Goal: Task Accomplishment & Management: Use online tool/utility

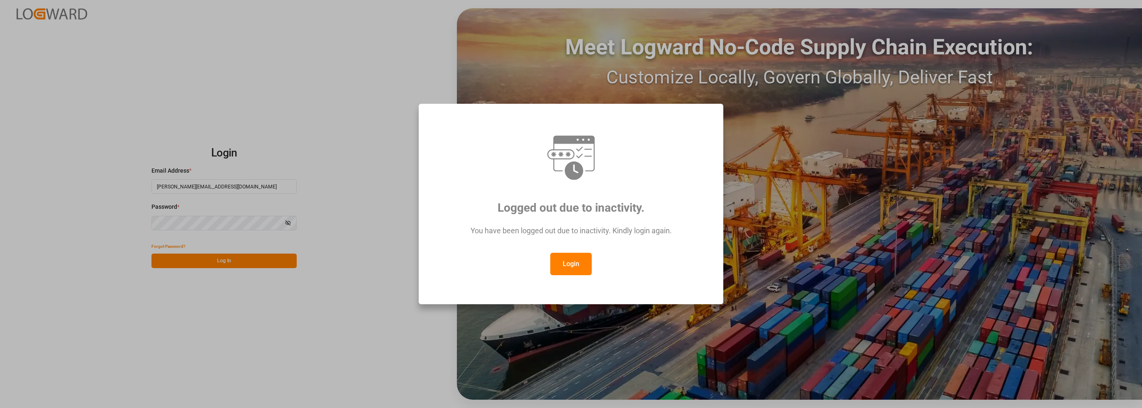
click at [239, 256] on div "Logged out due to inactivity. You have been logged out due to inactivity. Kindl…" at bounding box center [571, 204] width 1142 height 408
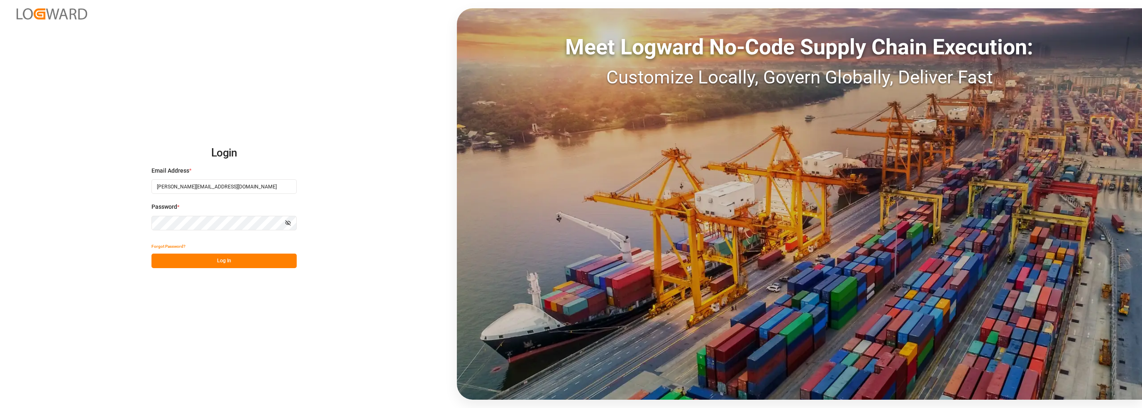
click at [238, 264] on button "Log In" at bounding box center [223, 261] width 145 height 15
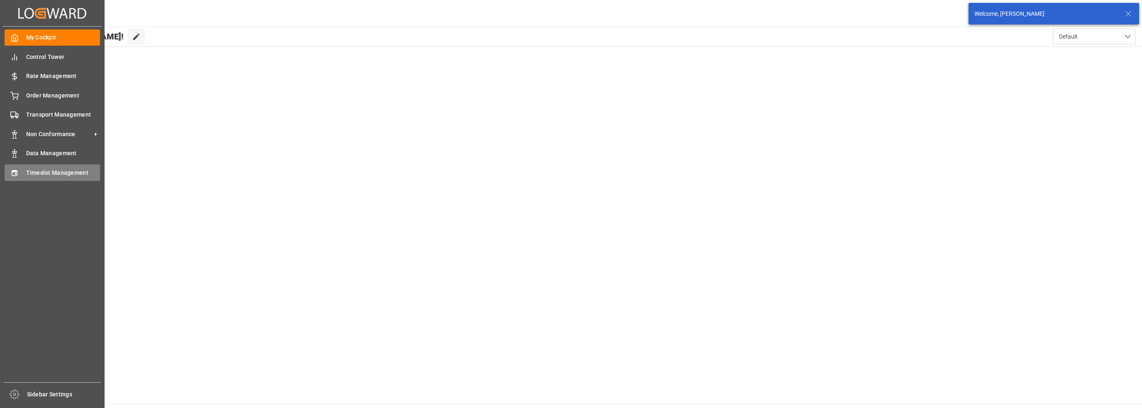
click at [48, 173] on span "Timeslot Management" at bounding box center [63, 173] width 74 height 9
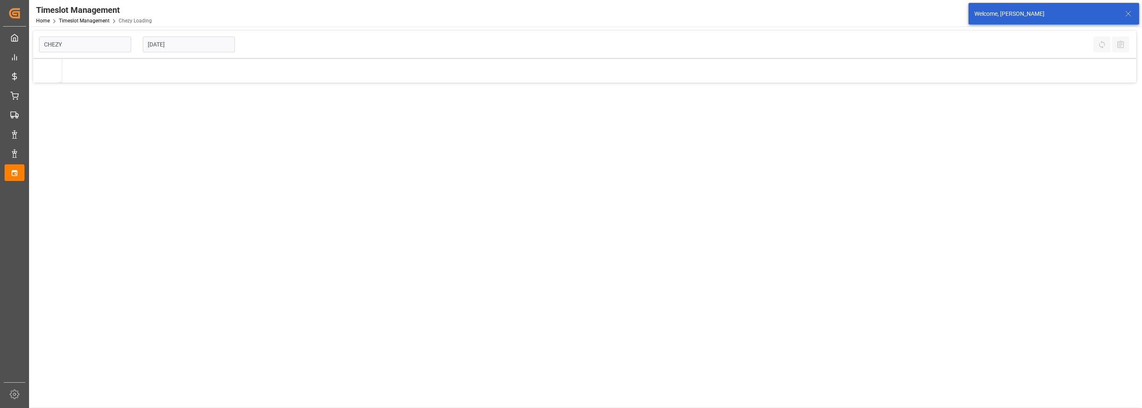
type input "Chezy Loading"
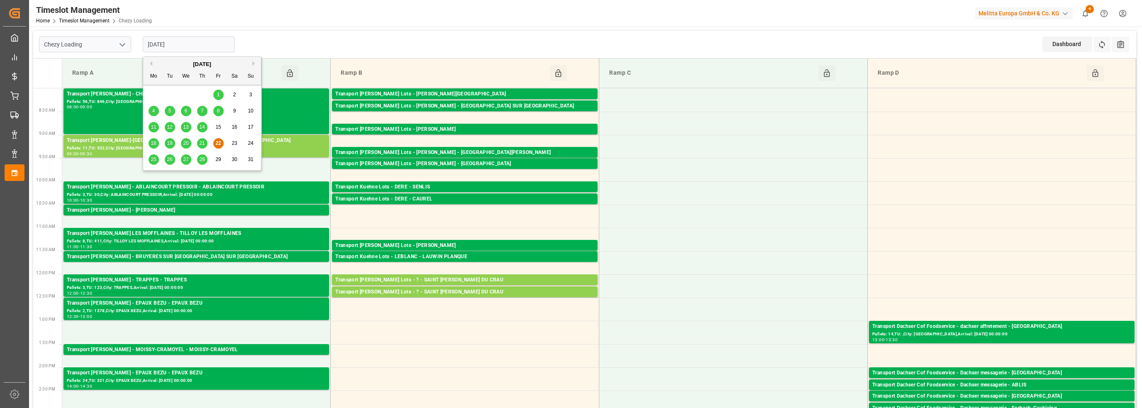
click at [176, 46] on input "[DATE]" at bounding box center [189, 45] width 92 height 16
click at [152, 160] on span "25" at bounding box center [153, 159] width 5 height 6
type input "[DATE]"
